Goal: Task Accomplishment & Management: Manage account settings

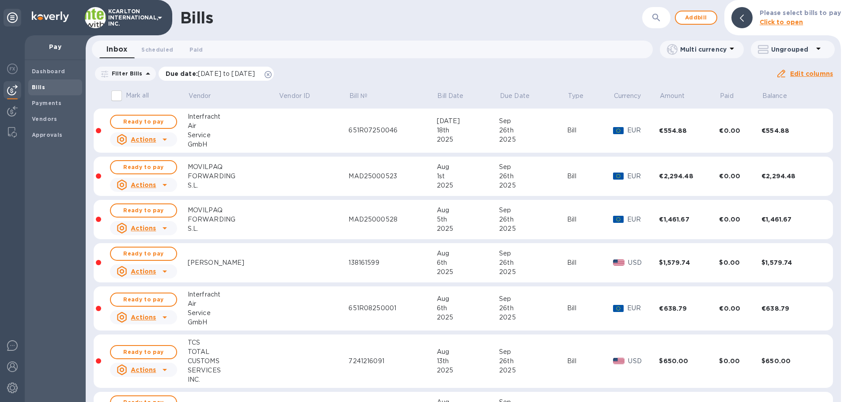
click at [272, 73] on icon at bounding box center [267, 74] width 7 height 7
click at [694, 21] on span "Add bill" at bounding box center [696, 17] width 26 height 11
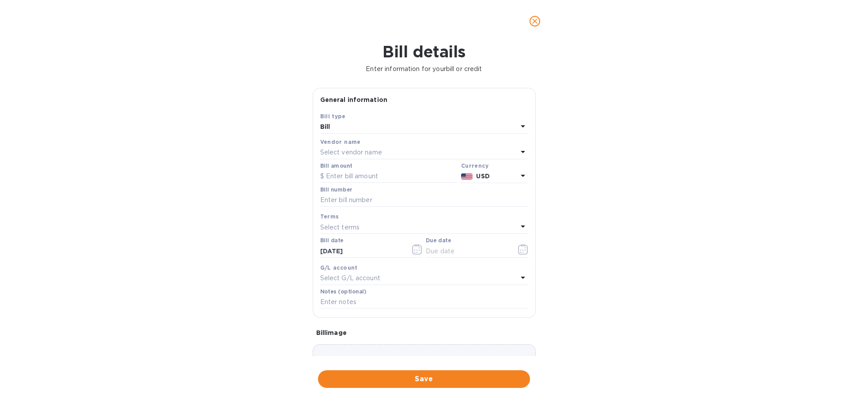
click at [536, 20] on icon "close" at bounding box center [534, 21] width 5 height 5
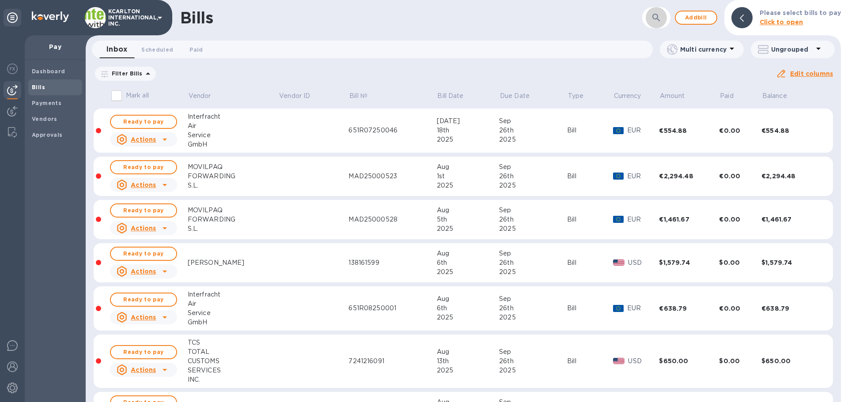
click at [667, 19] on button "button" at bounding box center [655, 17] width 21 height 21
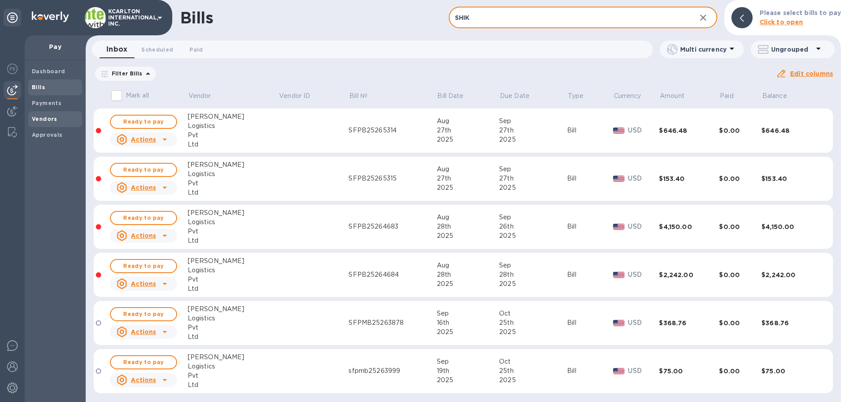
type input "SHIK"
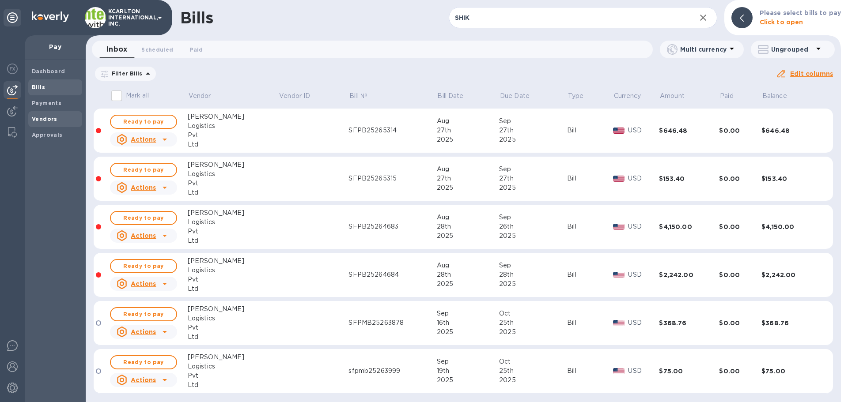
click at [46, 118] on b "Vendors" at bounding box center [45, 119] width 26 height 7
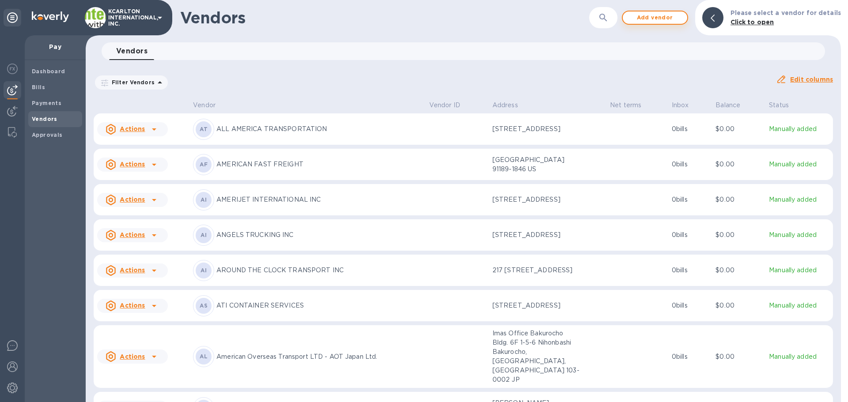
click at [646, 19] on span "Add vendor" at bounding box center [655, 17] width 50 height 11
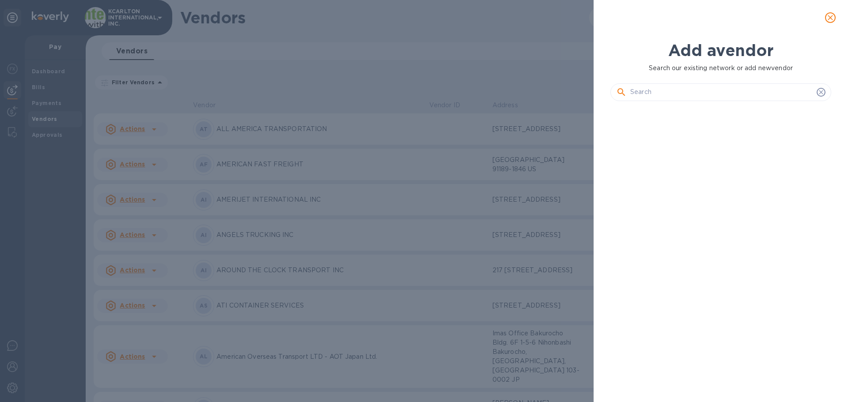
scroll to position [264, 224]
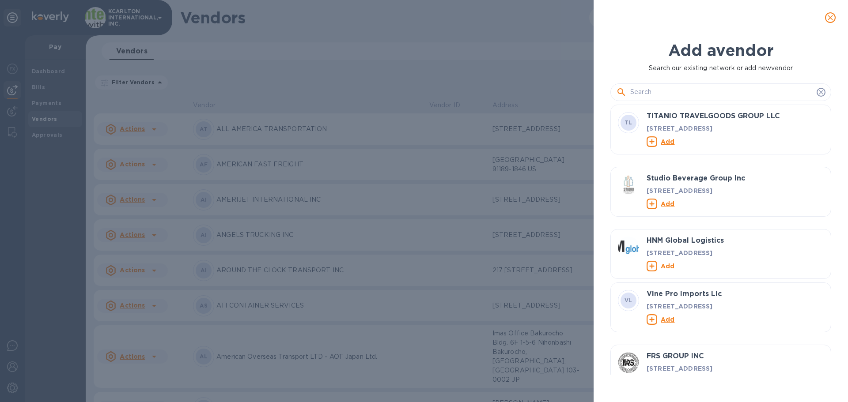
click at [829, 18] on icon "close" at bounding box center [829, 17] width 5 height 5
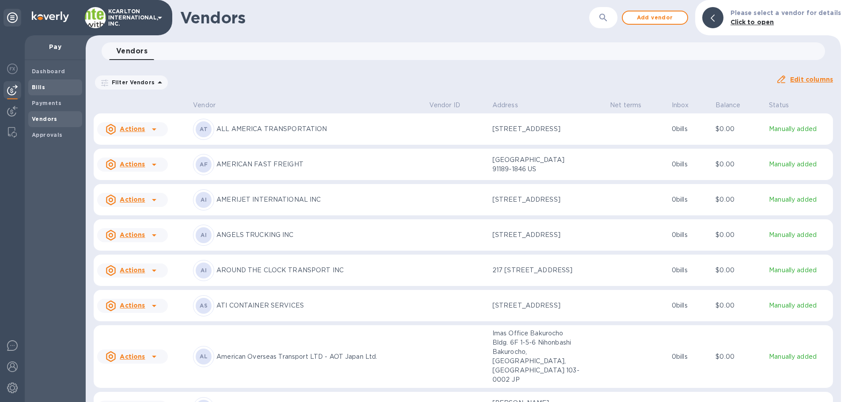
drag, startPoint x: 28, startPoint y: 91, endPoint x: 60, endPoint y: 89, distance: 31.8
click at [28, 91] on div "Dashboard Bills Payments Vendors Approvals" at bounding box center [55, 231] width 61 height 342
click at [50, 86] on span "Bills" at bounding box center [55, 87] width 47 height 9
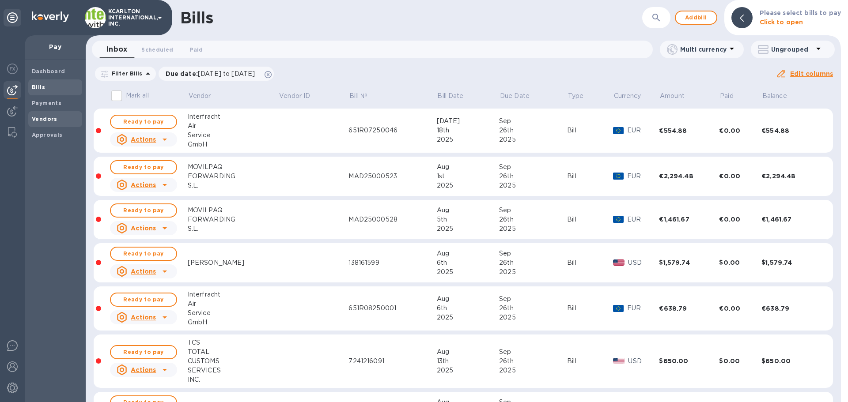
click at [43, 117] on b "Vendors" at bounding box center [45, 119] width 26 height 7
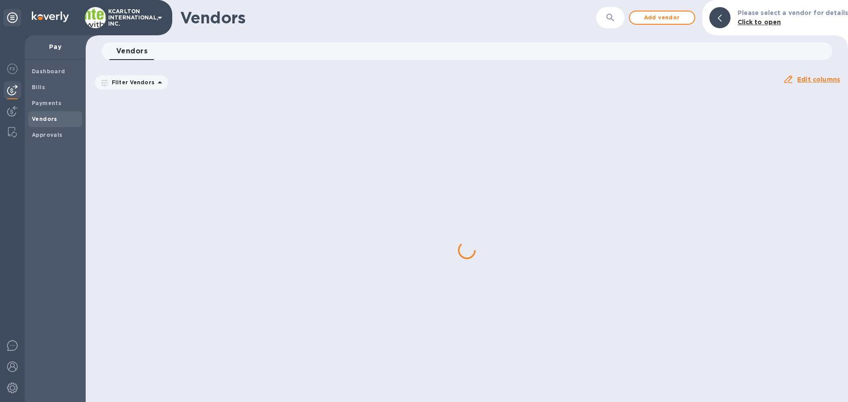
click at [617, 18] on button "button" at bounding box center [610, 17] width 21 height 21
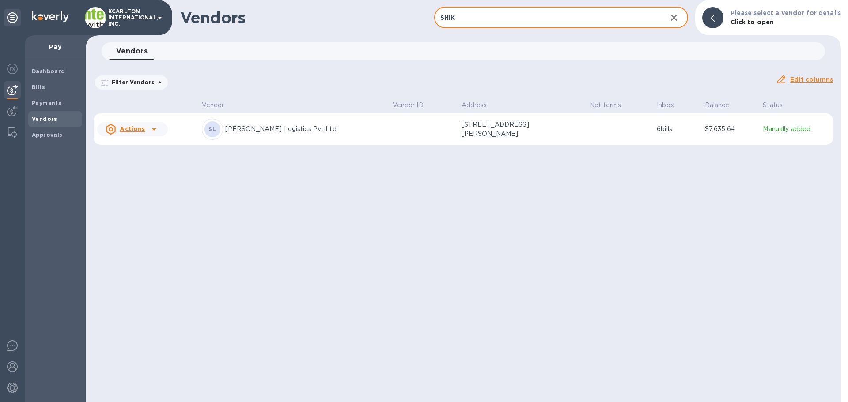
type input "SHIK"
click at [301, 134] on p "[PERSON_NAME] Logistics Pvt Ltd" at bounding box center [305, 128] width 160 height 9
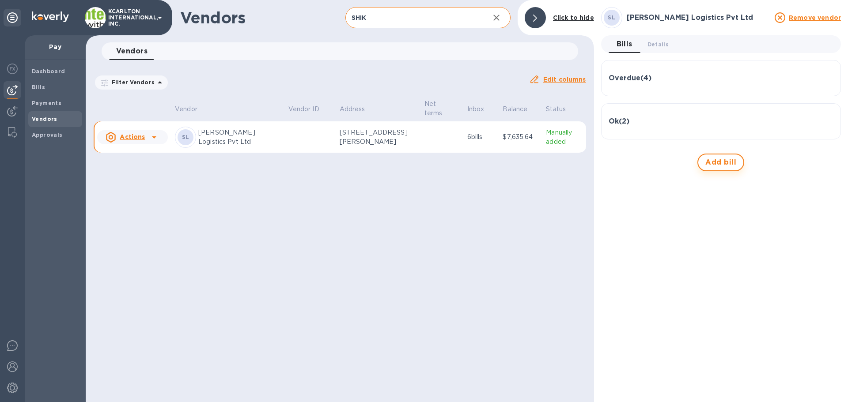
click at [722, 162] on span "Add bill" at bounding box center [720, 162] width 31 height 11
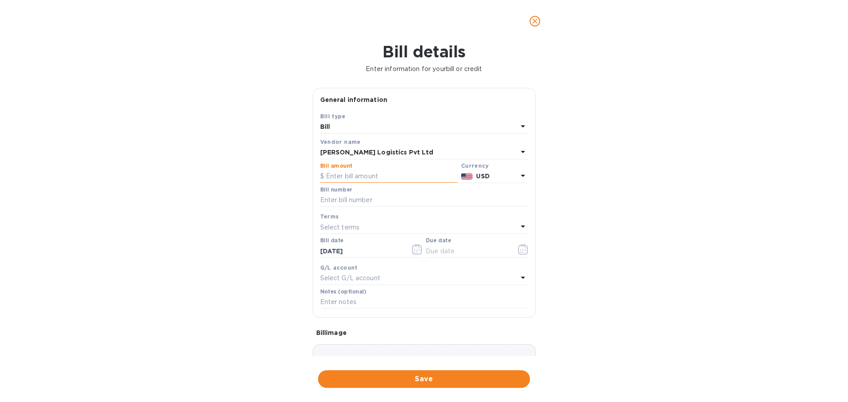
click at [349, 172] on input "text" at bounding box center [388, 176] width 137 height 13
type input "59"
type input "SFPB25266701"
type input "[DATE]"
type input "7250581"
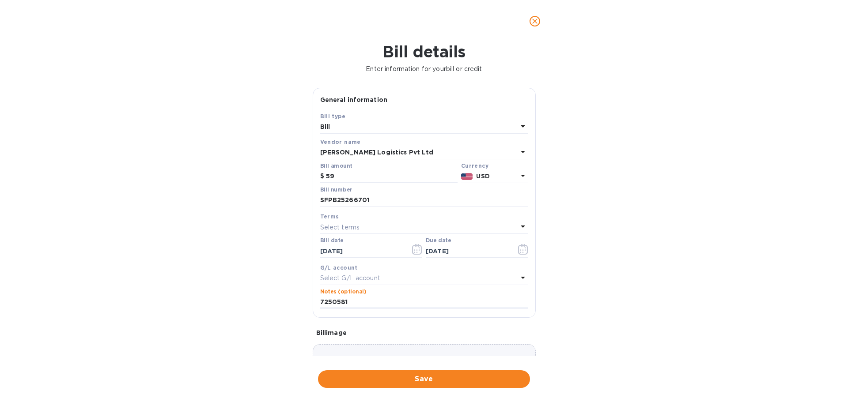
scroll to position [52, 0]
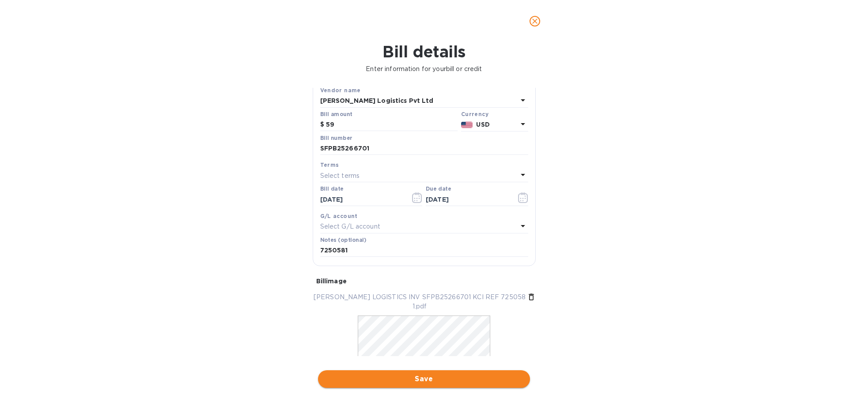
click at [420, 374] on span "Save" at bounding box center [424, 379] width 198 height 11
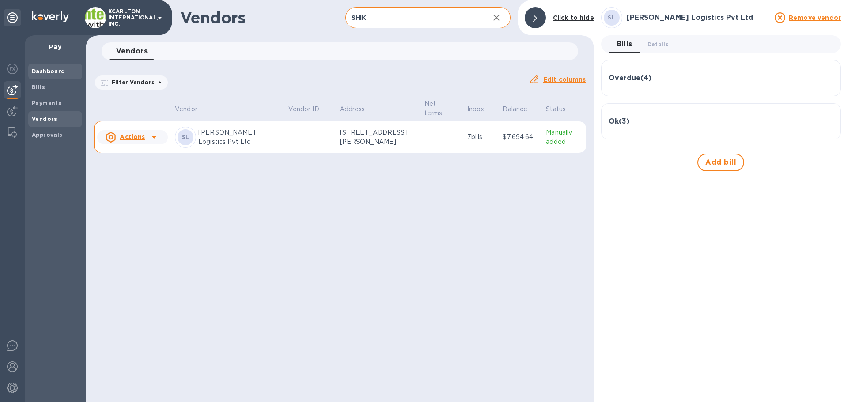
click at [35, 72] on b "Dashboard" at bounding box center [49, 71] width 34 height 7
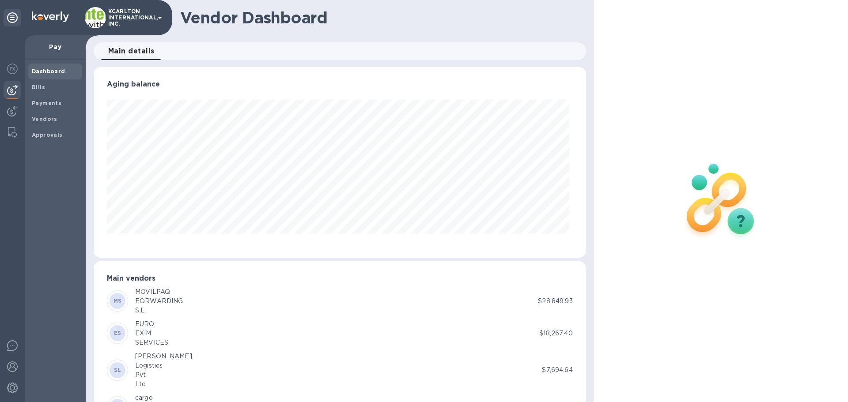
scroll to position [191, 488]
